Goal: Information Seeking & Learning: Find specific fact

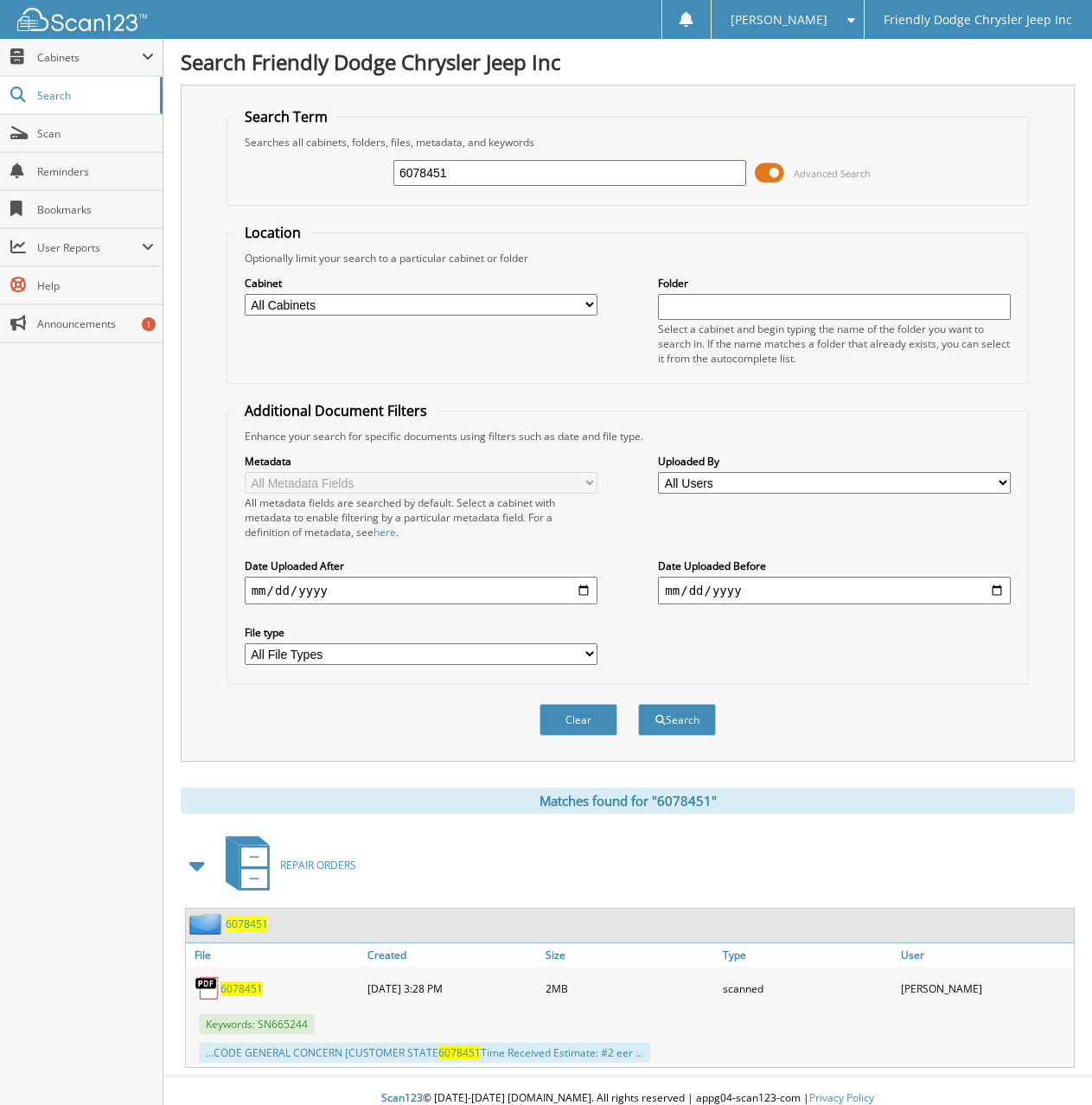
drag, startPoint x: 456, startPoint y: 171, endPoint x: 203, endPoint y: 173, distance: 253.0
click at [203, 173] on div "Search Term Searches all cabinets, folders, files, metadata, and keywords 60784…" at bounding box center [627, 422] width 894 height 677
type input "6078487"
click at [638, 704] on button "Search" at bounding box center [677, 720] width 78 height 32
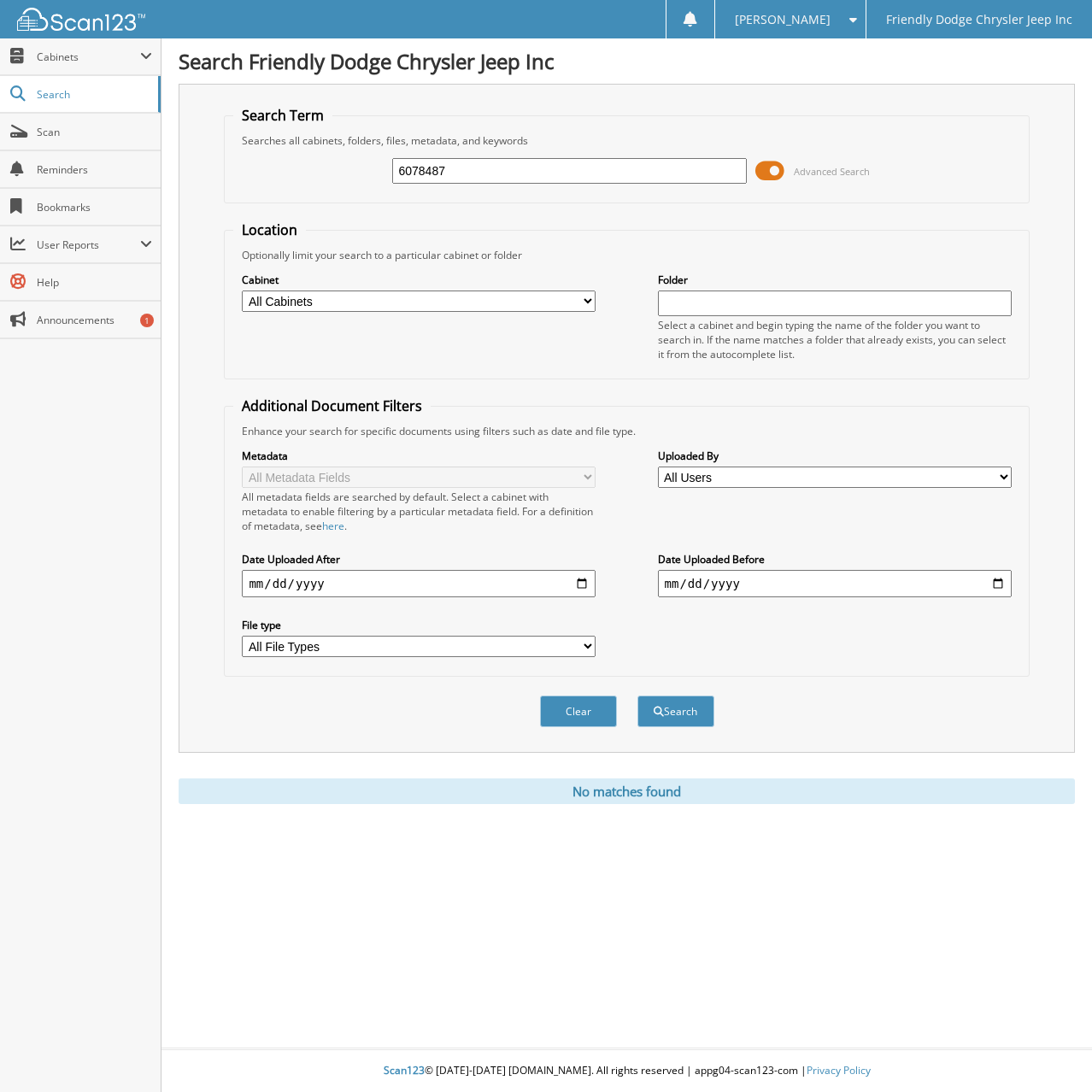
click at [91, 658] on div "Close Cabinets My Company Email Addresses Search Scan" at bounding box center [81, 565] width 161 height 1054
drag, startPoint x: 481, startPoint y: 173, endPoint x: 236, endPoint y: 193, distance: 245.8
click at [232, 188] on fieldset "Search Term Searches all cabinets, folders, files, metadata, and keywords 60784…" at bounding box center [625, 155] width 805 height 97
type input "6078482"
click at [637, 696] on button "Search" at bounding box center [676, 711] width 77 height 32
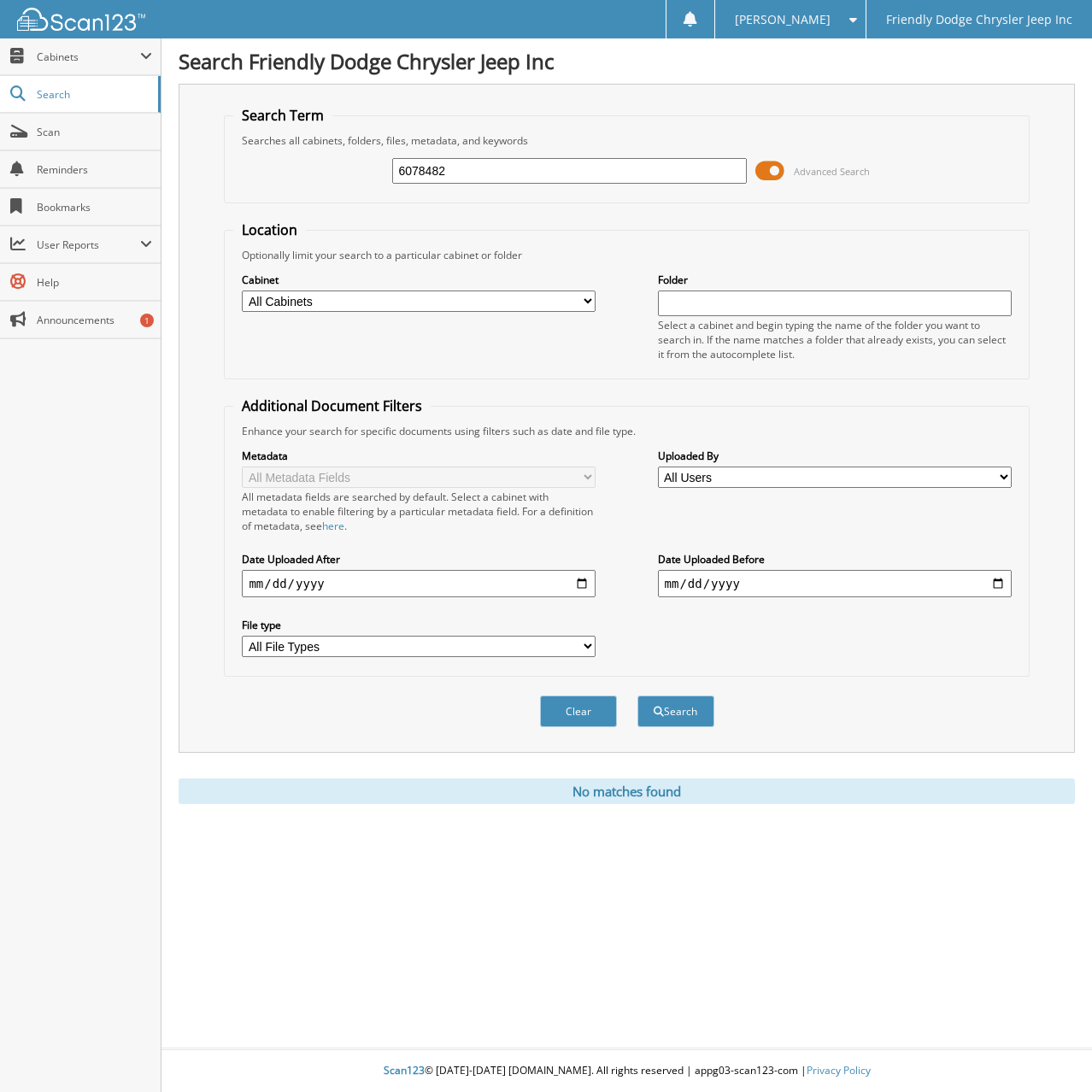
click at [449, 170] on input "6078482" at bounding box center [568, 171] width 353 height 26
type input "6078473"
click at [637, 696] on button "Search" at bounding box center [676, 711] width 77 height 32
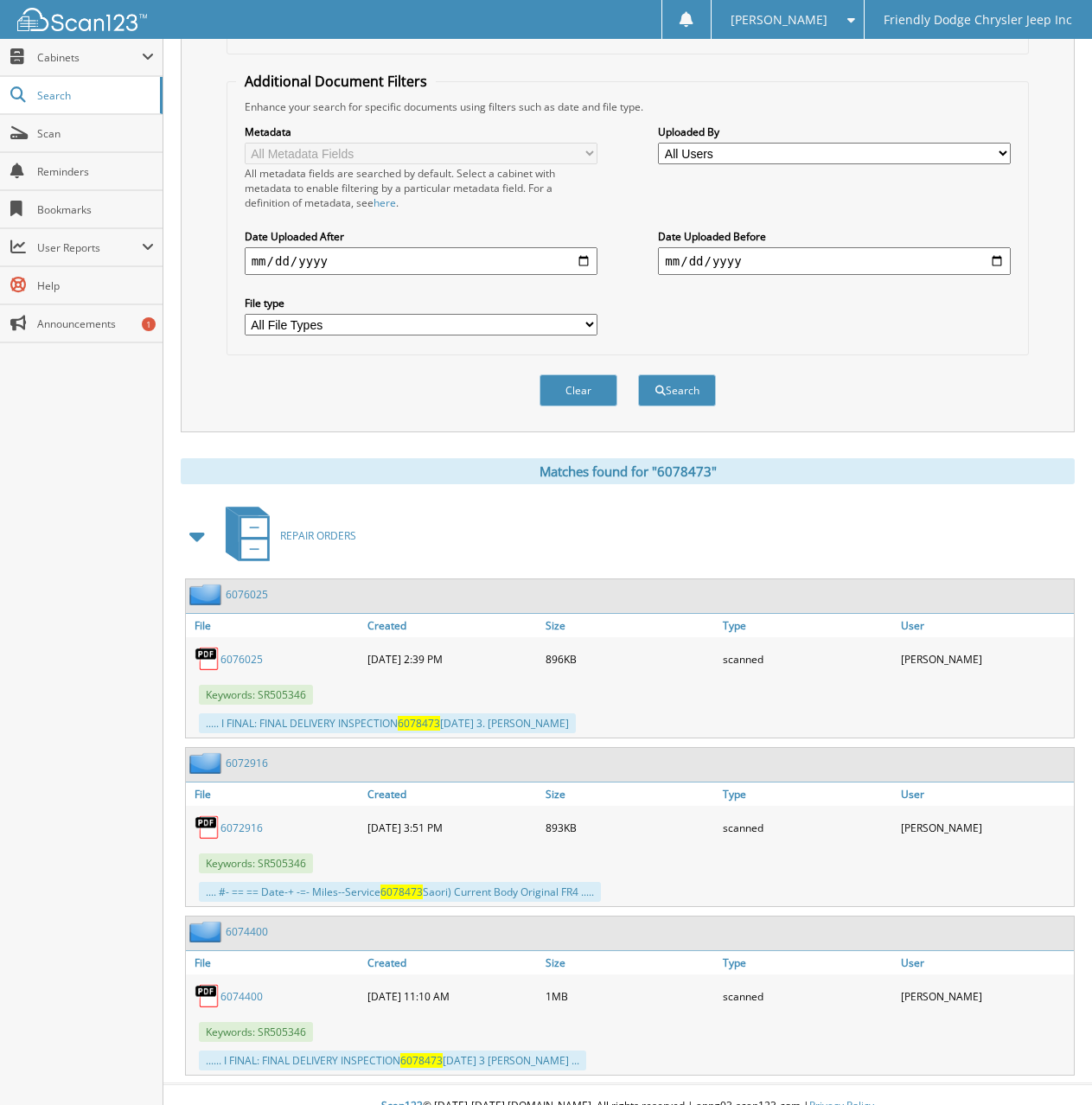
scroll to position [353, 0]
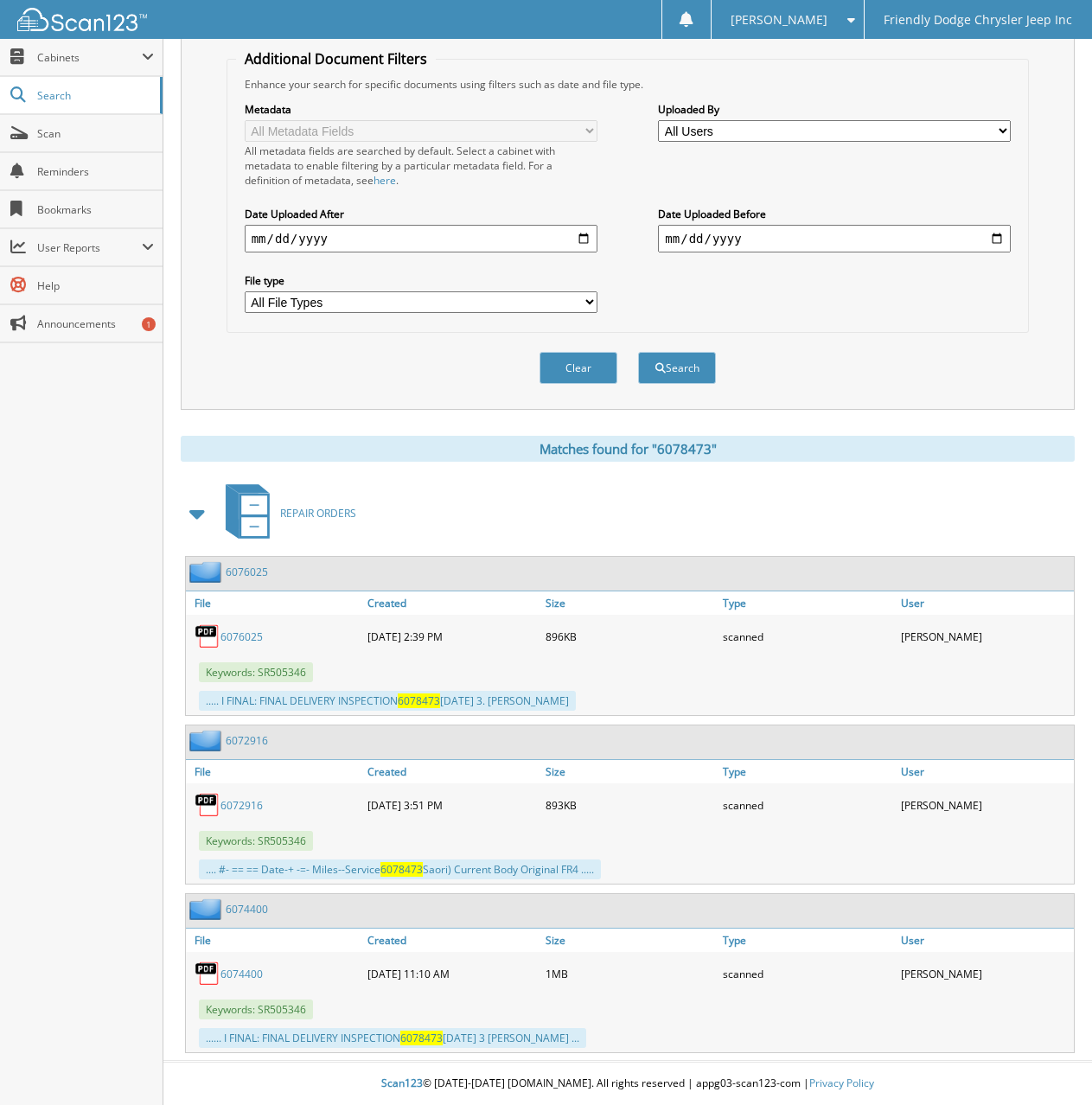
click at [94, 549] on div "Close Cabinets My Company Email Addresses Search Scan" at bounding box center [82, 571] width 163 height 1066
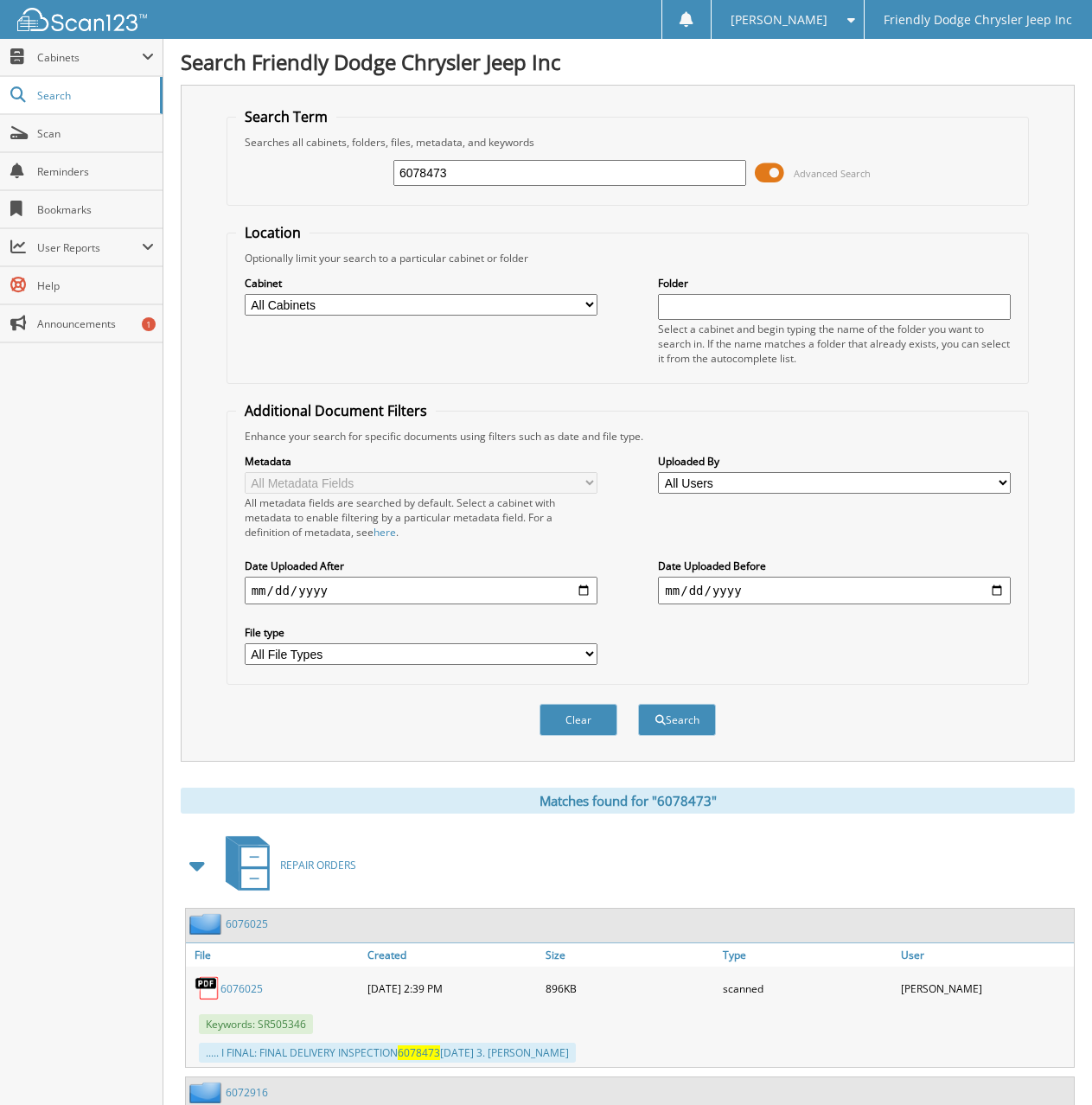
drag, startPoint x: 455, startPoint y: 175, endPoint x: 265, endPoint y: 154, distance: 191.2
click at [294, 158] on div "6078473 Advanced Search" at bounding box center [628, 172] width 784 height 46
type input "6078262"
click at [638, 704] on button "Search" at bounding box center [677, 720] width 78 height 32
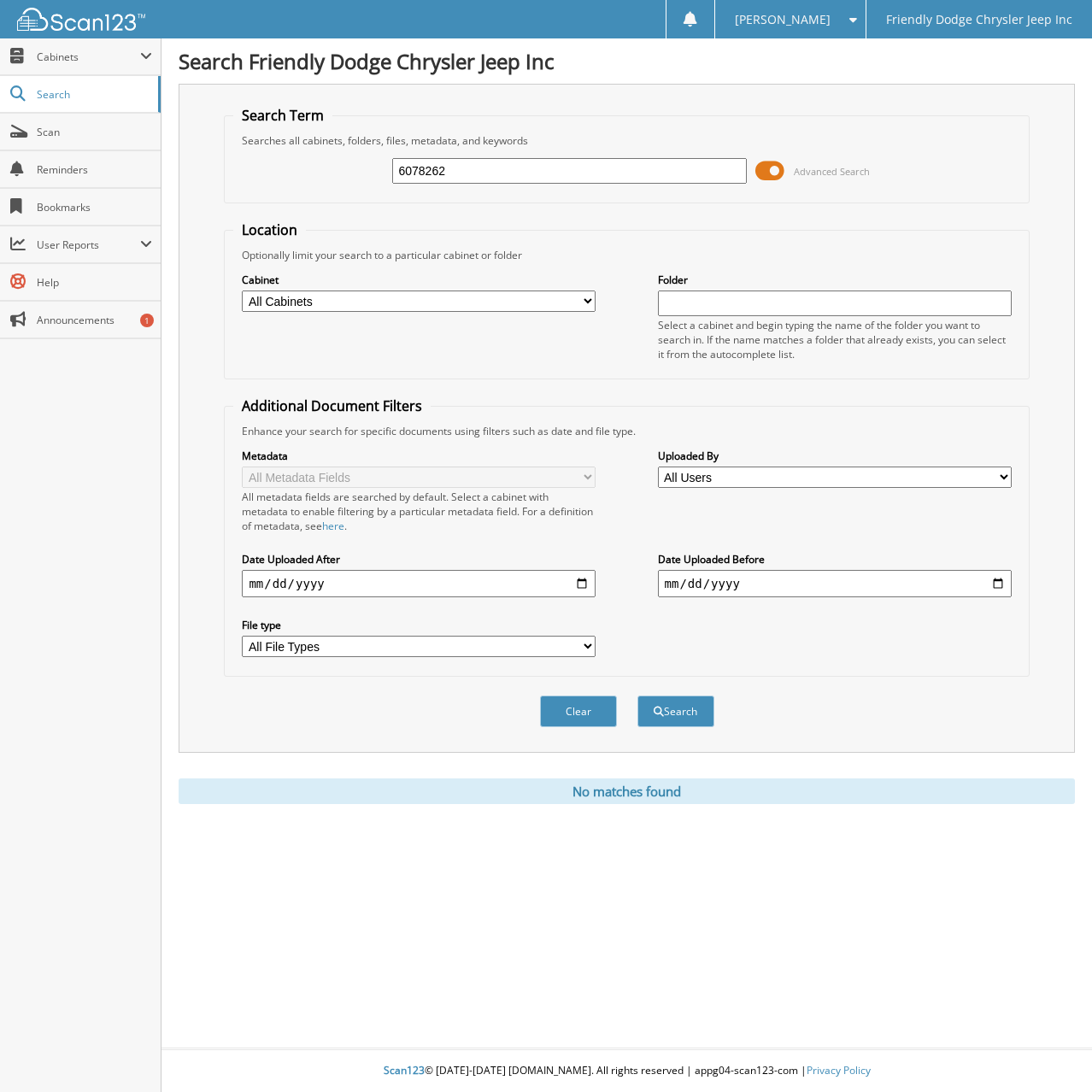
click at [104, 656] on div "Close Cabinets My Company Email Addresses Search Scan" at bounding box center [81, 565] width 161 height 1054
